Goal: Transaction & Acquisition: Purchase product/service

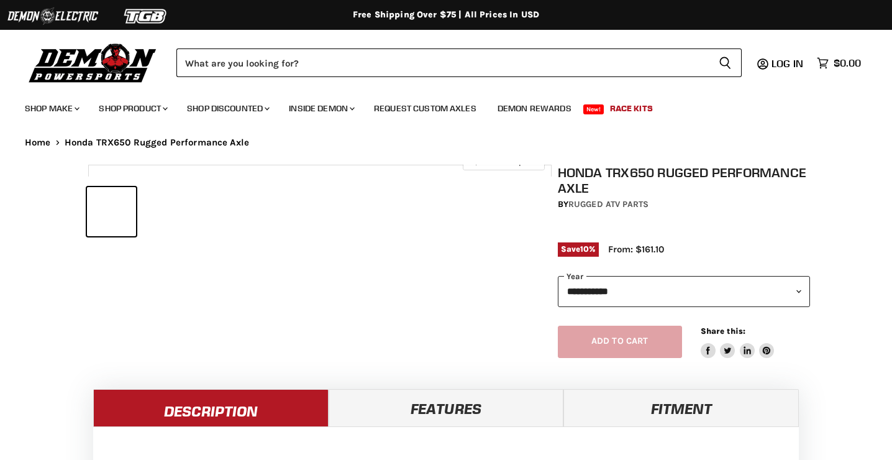
select select "******"
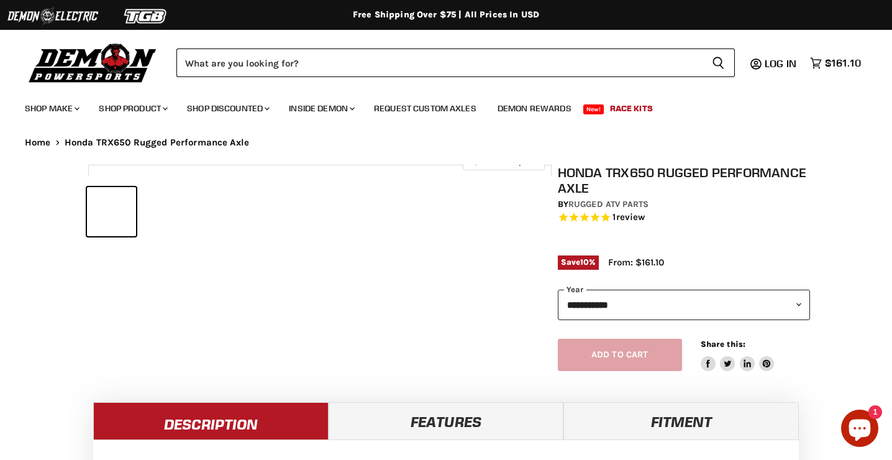
select select "******"
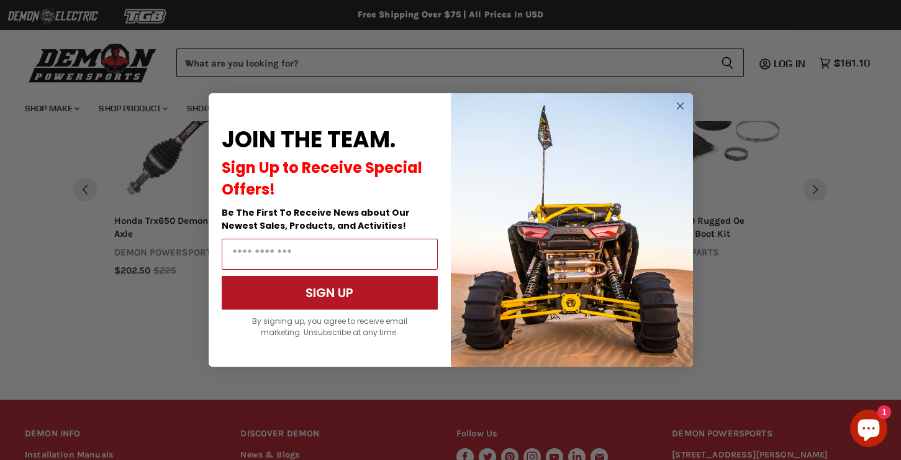
scroll to position [1111, 0]
